Goal: Navigation & Orientation: Find specific page/section

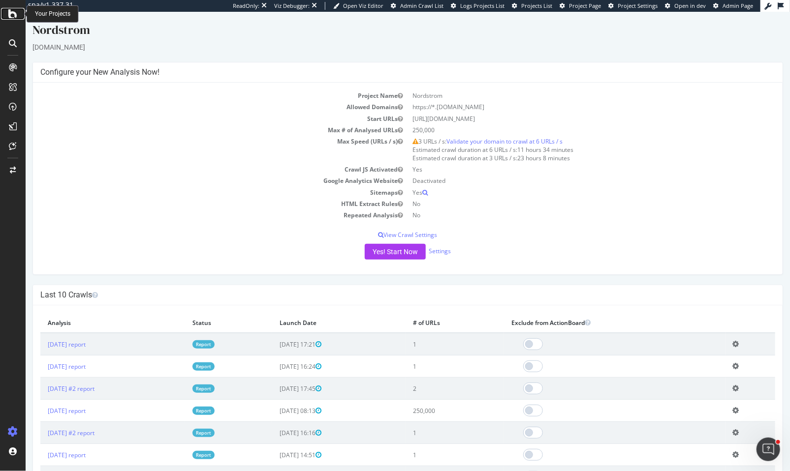
click at [14, 11] on icon at bounding box center [12, 14] width 9 height 12
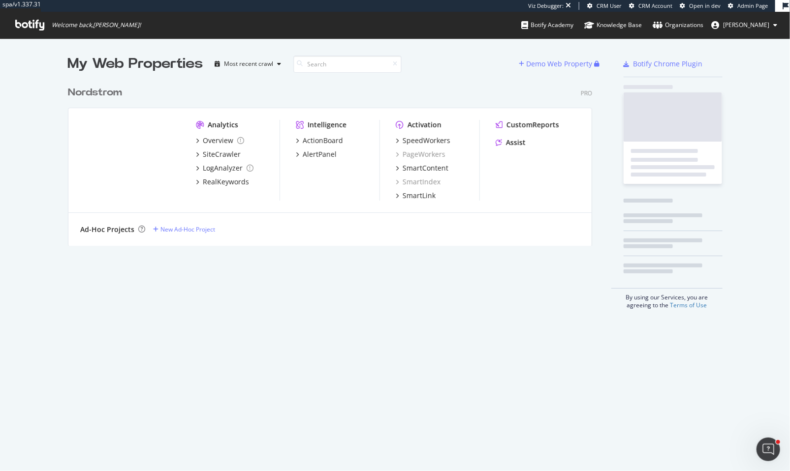
scroll to position [165, 525]
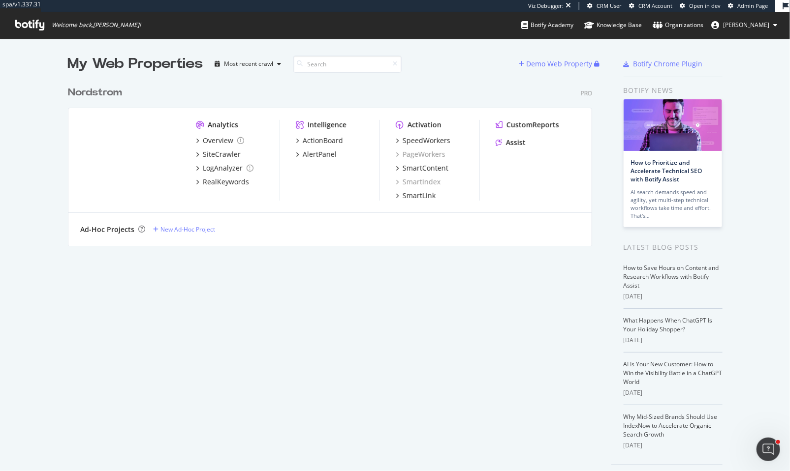
click at [102, 92] on div "Nordstrom" at bounding box center [95, 93] width 54 height 14
